Goal: Task Accomplishment & Management: Manage account settings

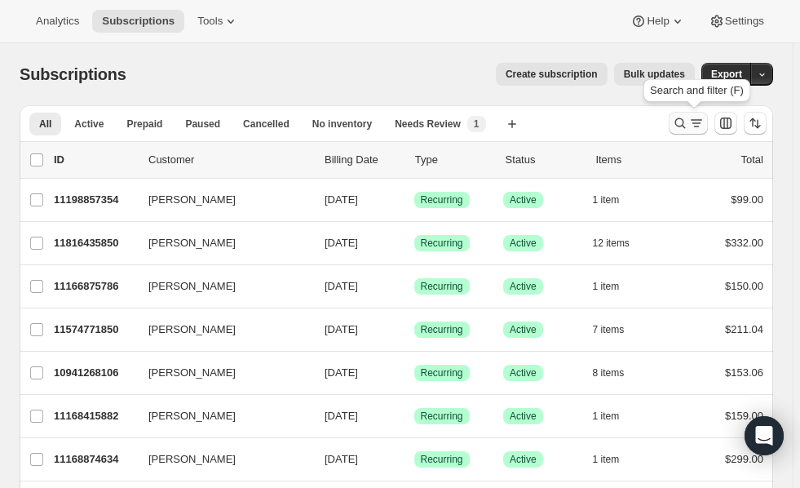
click at [679, 130] on icon "Search and filter results" at bounding box center [680, 123] width 16 height 16
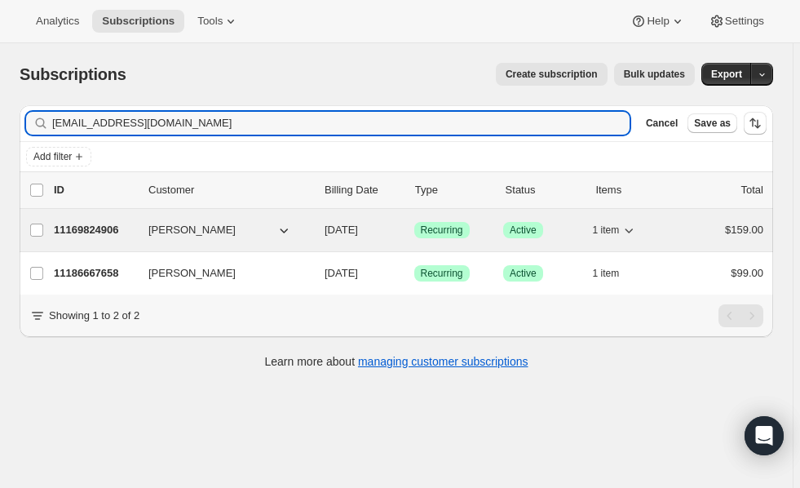
type input "[EMAIL_ADDRESS][DOMAIN_NAME]"
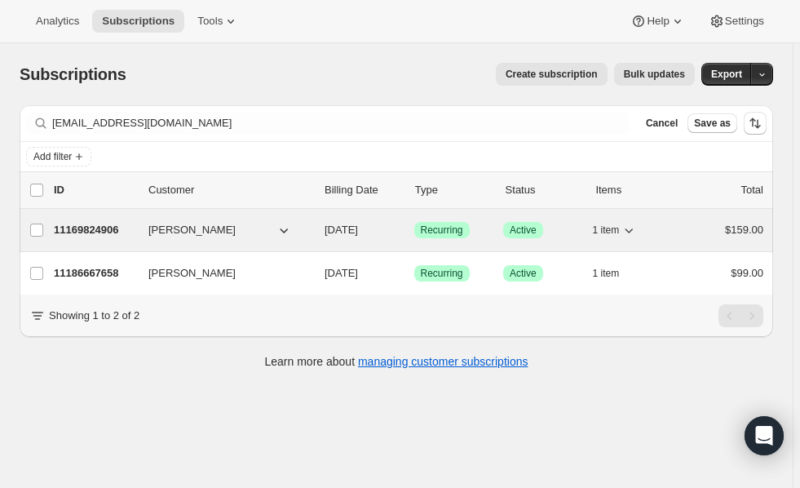
click at [85, 223] on p "11169824906" at bounding box center [95, 230] width 82 height 16
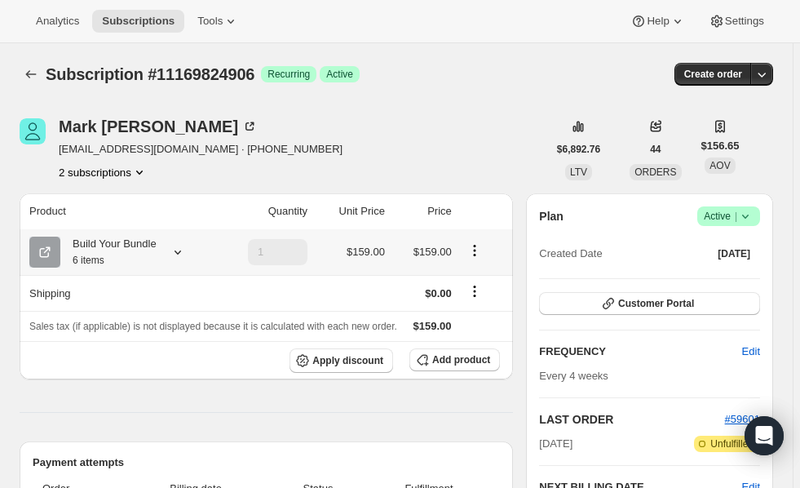
click at [181, 252] on icon at bounding box center [178, 252] width 16 height 16
click at [109, 388] on span "Edit box" at bounding box center [110, 384] width 38 height 13
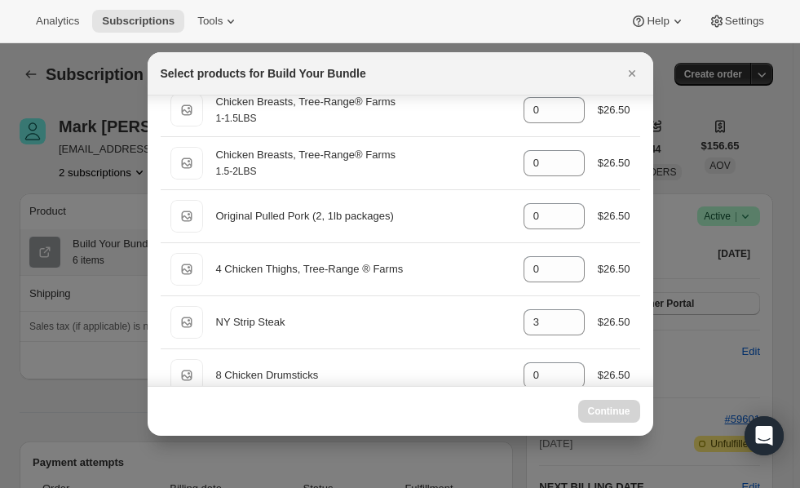
scroll to position [243, 0]
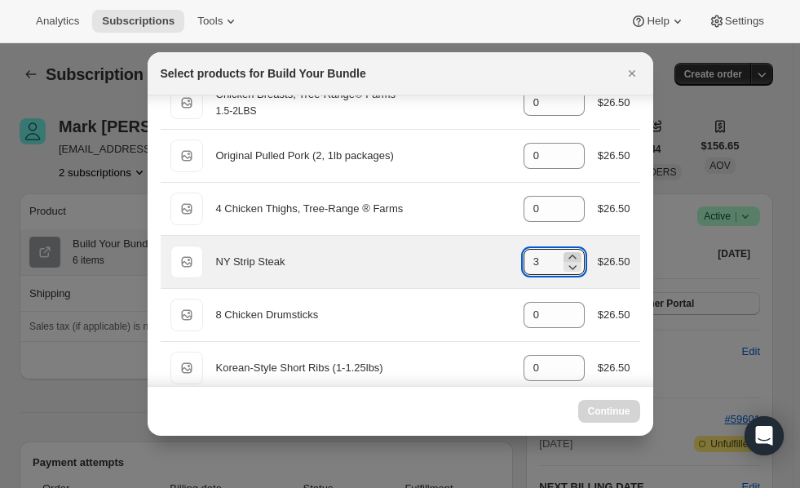
click at [568, 253] on icon ":rdc:" at bounding box center [572, 257] width 16 height 16
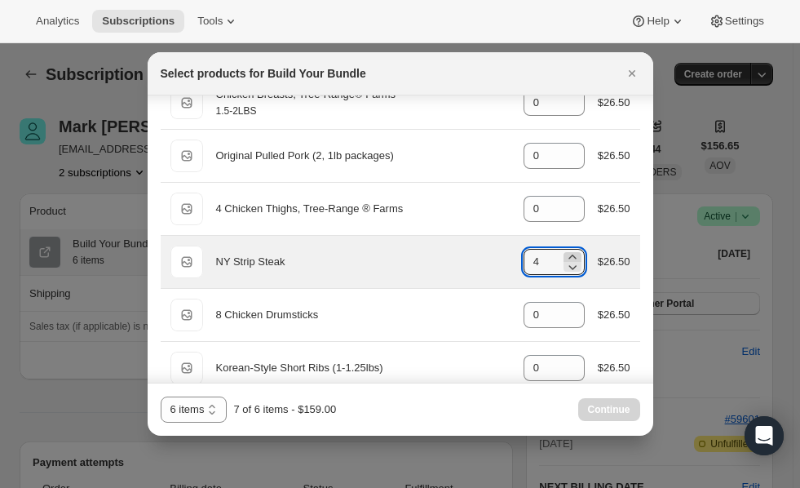
click at [568, 253] on icon ":rdc:" at bounding box center [572, 257] width 16 height 16
type input "6"
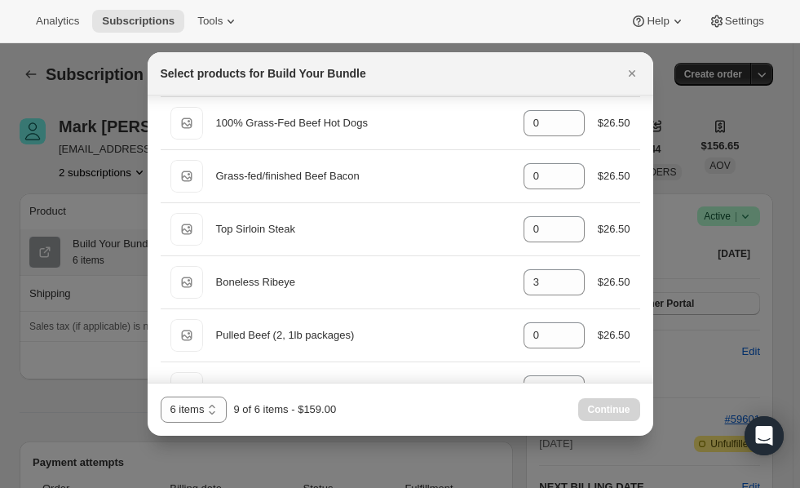
scroll to position [900, 0]
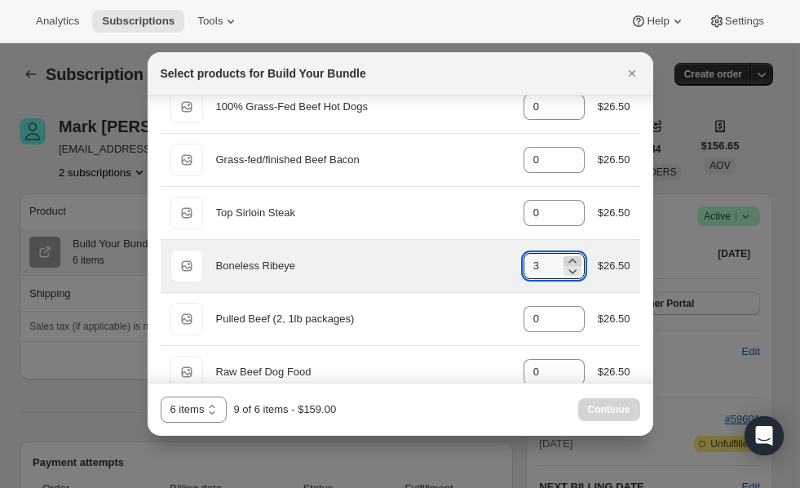
click at [570, 261] on icon ":rdc:" at bounding box center [571, 260] width 7 height 4
type input "6"
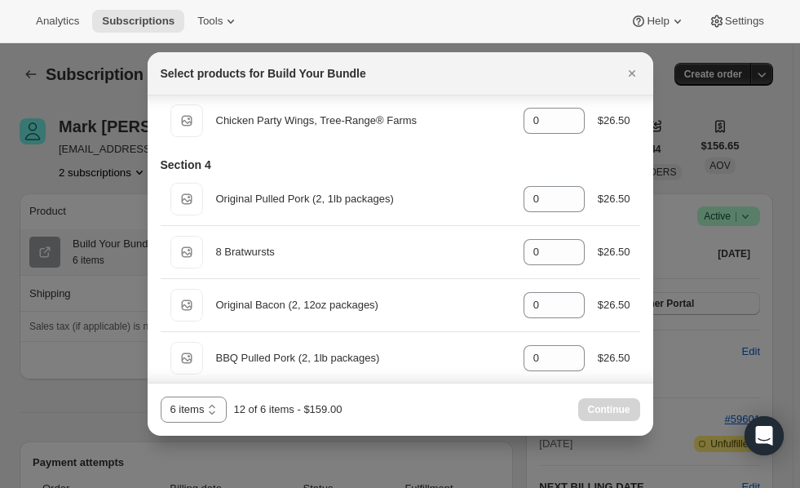
scroll to position [2934, 0]
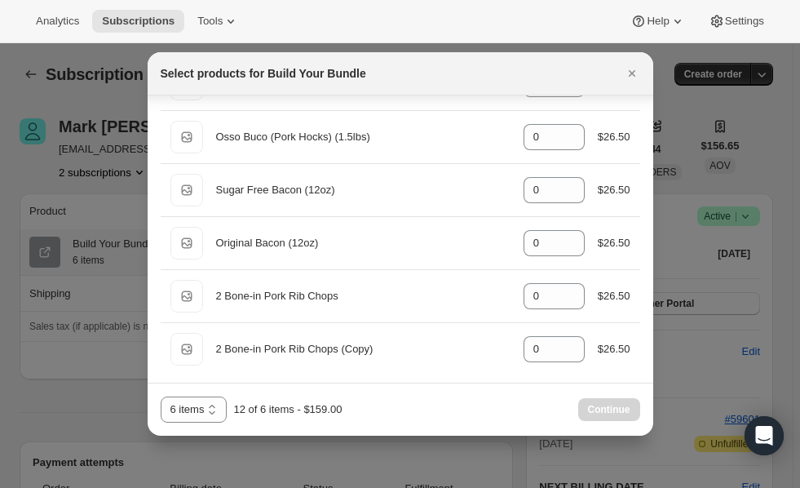
click at [414, 401] on div "6 items 12 items 6 items 12 of 6 items - $159.00 Continue" at bounding box center [400, 409] width 479 height 26
click at [635, 72] on icon "Close" at bounding box center [632, 73] width 16 height 16
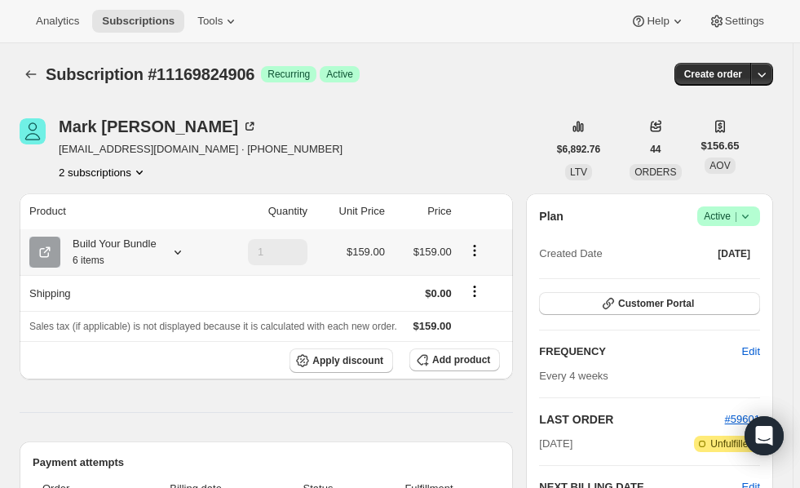
click at [179, 248] on icon at bounding box center [178, 252] width 16 height 16
click at [105, 382] on span "Edit box" at bounding box center [110, 384] width 38 height 13
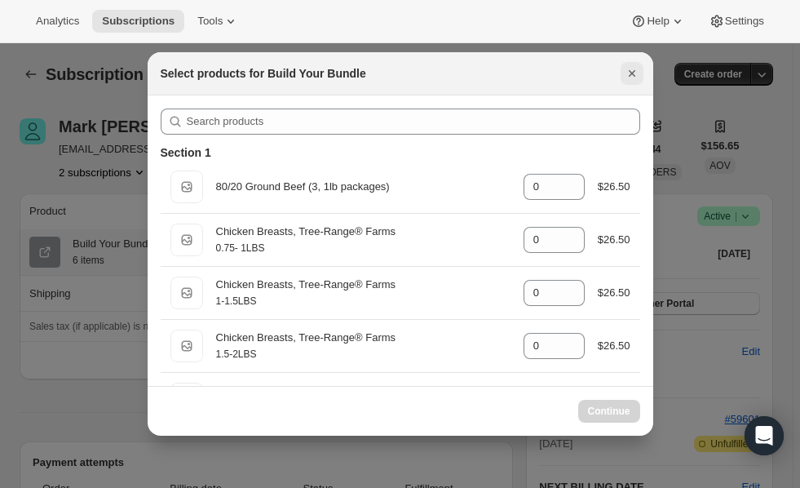
click at [638, 70] on icon "Close" at bounding box center [632, 73] width 16 height 16
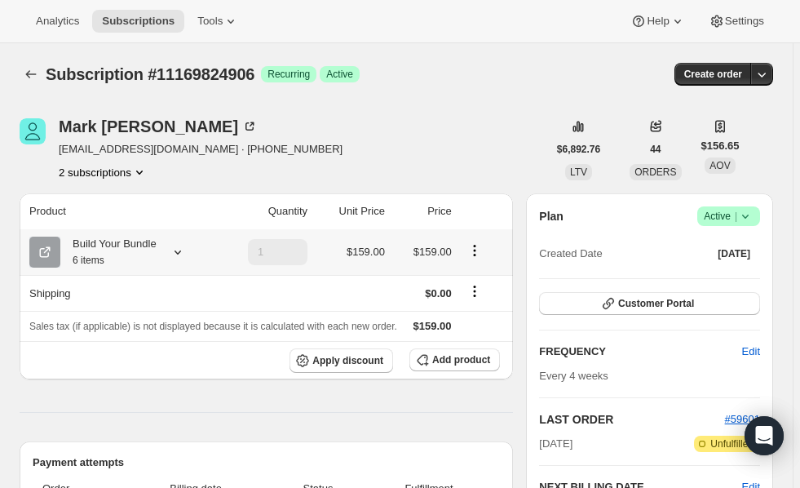
click at [179, 251] on icon at bounding box center [177, 252] width 7 height 4
click at [113, 379] on span "Edit box" at bounding box center [110, 384] width 38 height 13
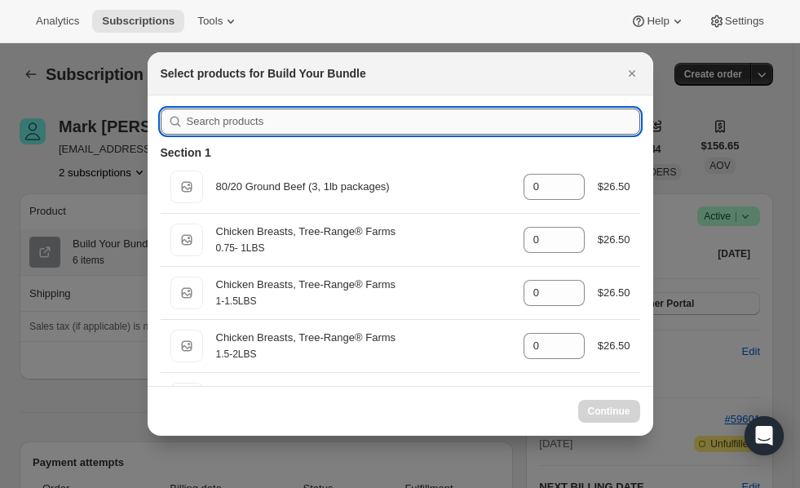
click at [320, 125] on input ":rgg:" at bounding box center [413, 121] width 453 height 26
type input "ri"
type input "3"
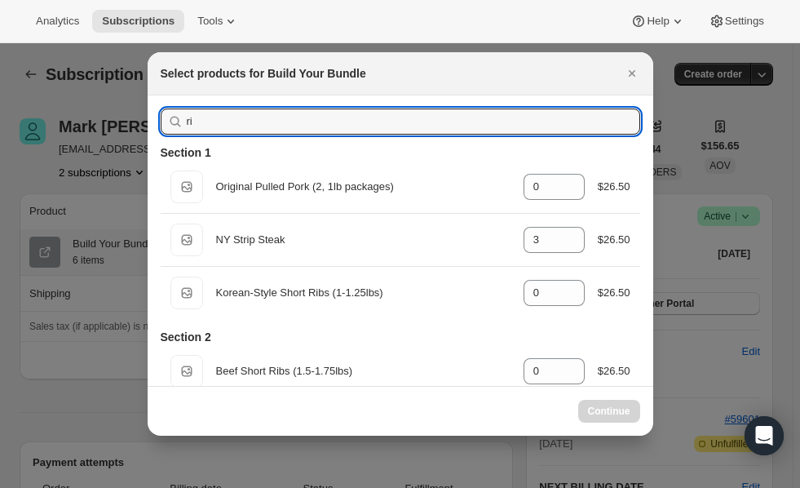
type input "ri"
click at [76, 337] on div at bounding box center [400, 244] width 800 height 488
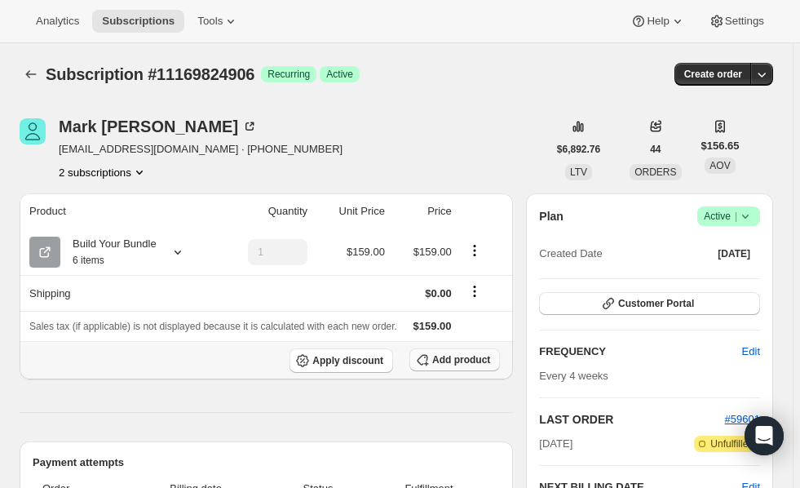
click at [450, 359] on span "Add product" at bounding box center [461, 359] width 58 height 13
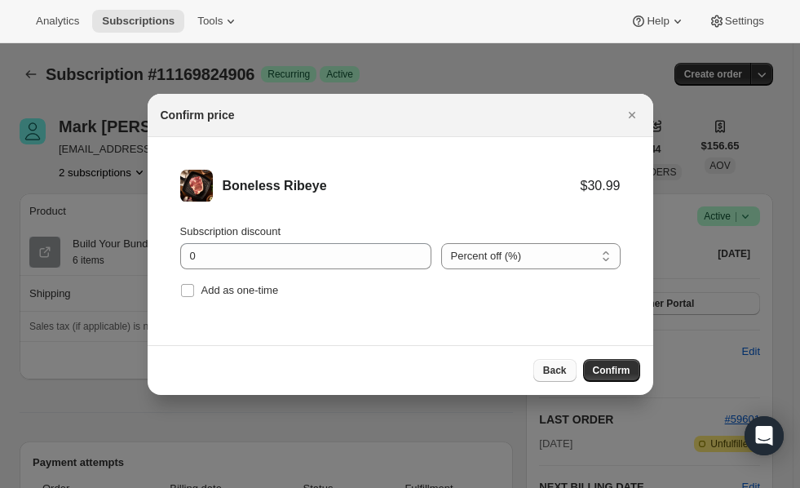
click at [564, 373] on span "Back" at bounding box center [555, 370] width 24 height 13
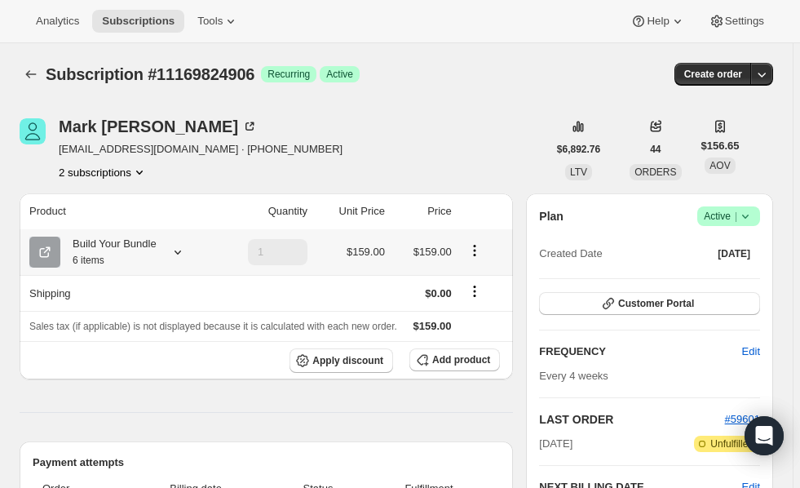
click at [176, 254] on icon at bounding box center [178, 252] width 16 height 16
click at [106, 382] on span "Edit box" at bounding box center [110, 384] width 38 height 13
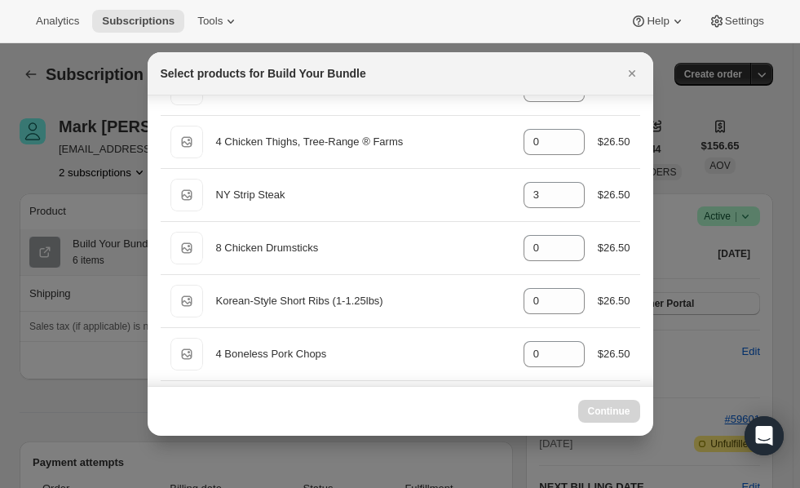
scroll to position [316, 0]
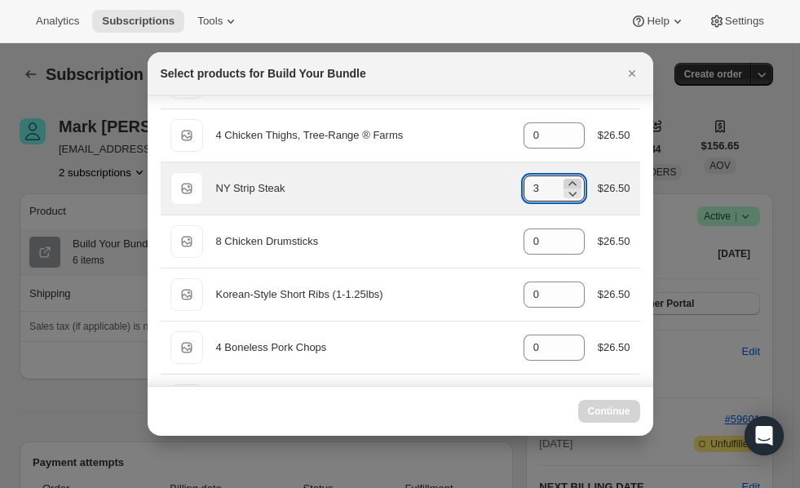
click at [568, 183] on icon ":rhn:" at bounding box center [571, 183] width 7 height 4
type input "6"
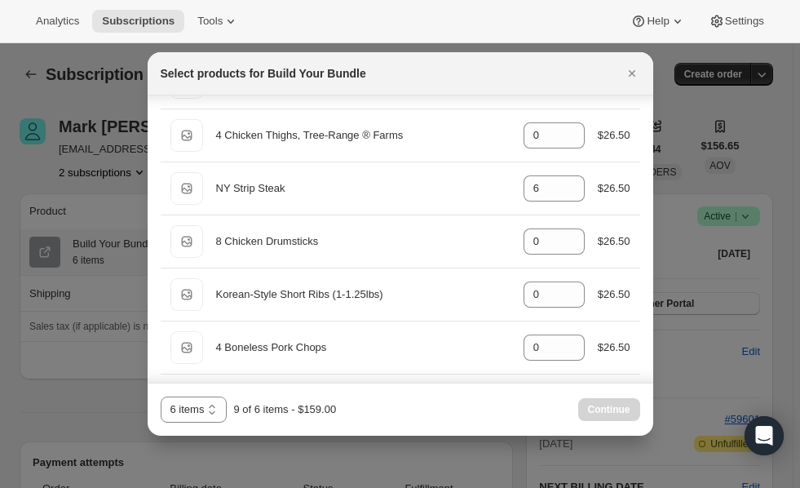
click at [427, 408] on div "6 items 12 items 6 items 9 of 6 items - $159.00 Continue" at bounding box center [400, 409] width 479 height 26
click at [629, 74] on icon "Close" at bounding box center [632, 73] width 16 height 16
